Goal: Information Seeking & Learning: Check status

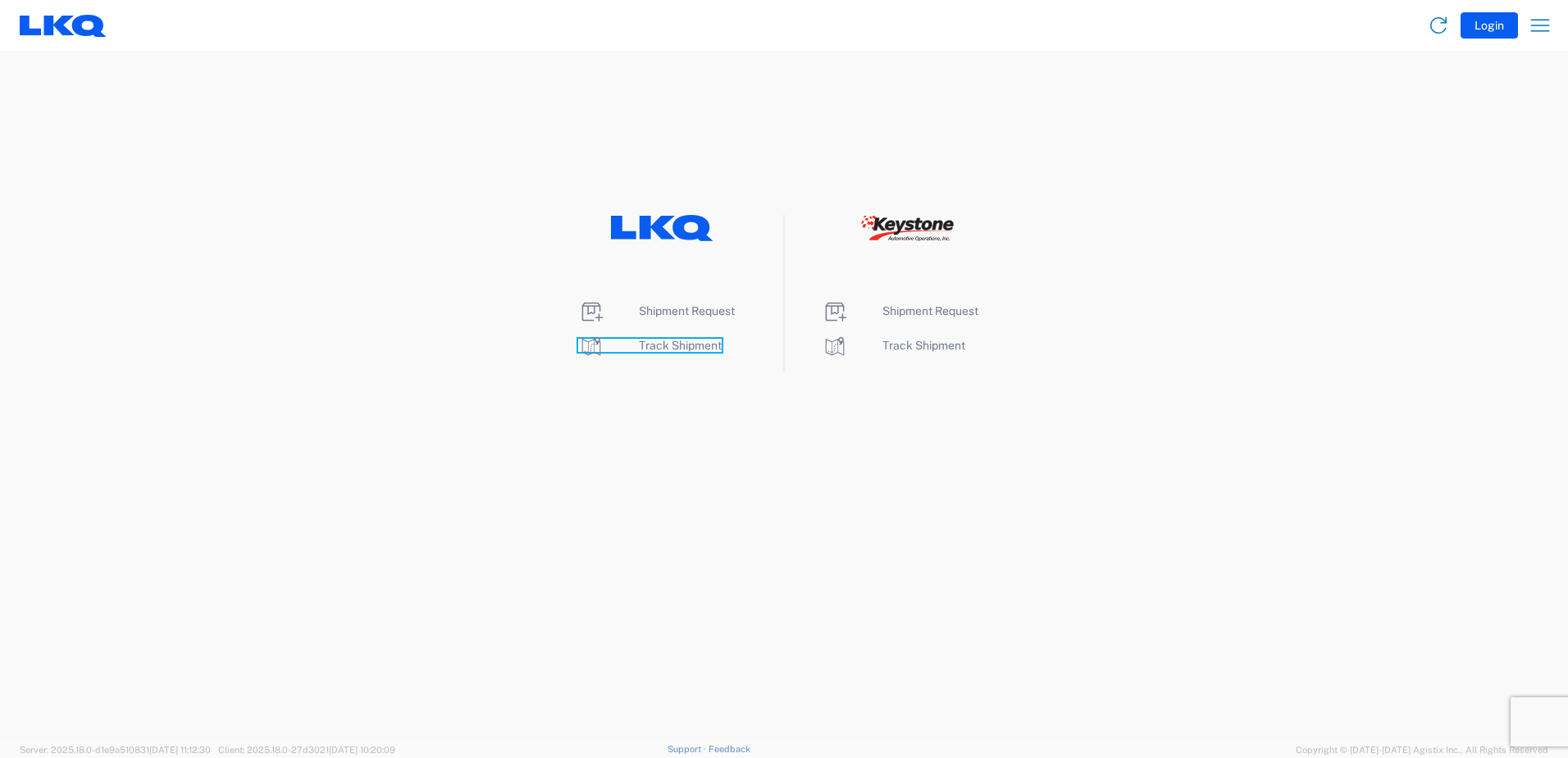
click at [687, 348] on span "Track Shipment" at bounding box center [680, 346] width 82 height 13
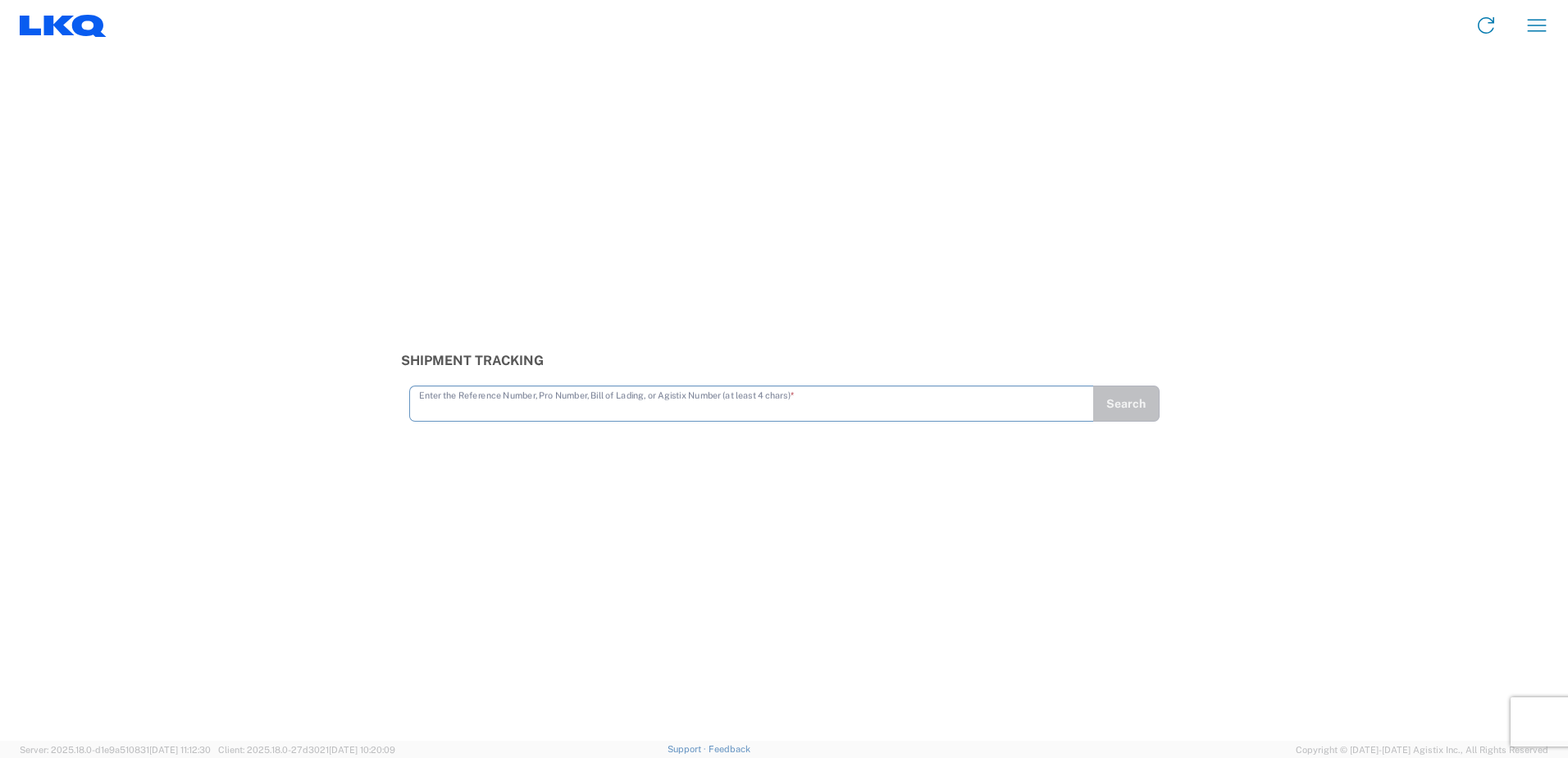
click at [644, 410] on input "text" at bounding box center [752, 402] width 665 height 29
type input "56425130"
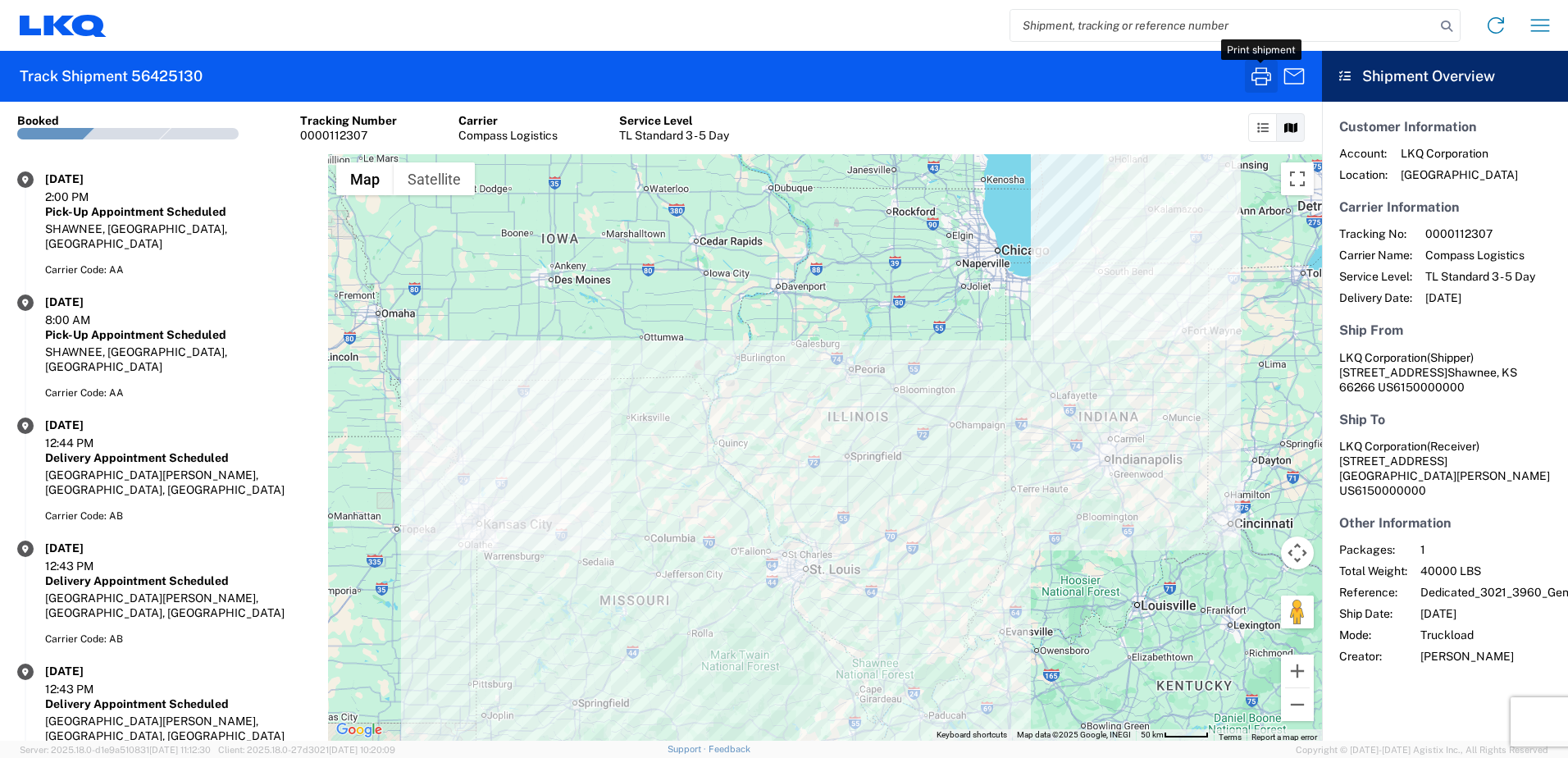
click at [1268, 79] on icon "button" at bounding box center [1262, 76] width 26 height 26
